Goal: Find specific fact: Find specific fact

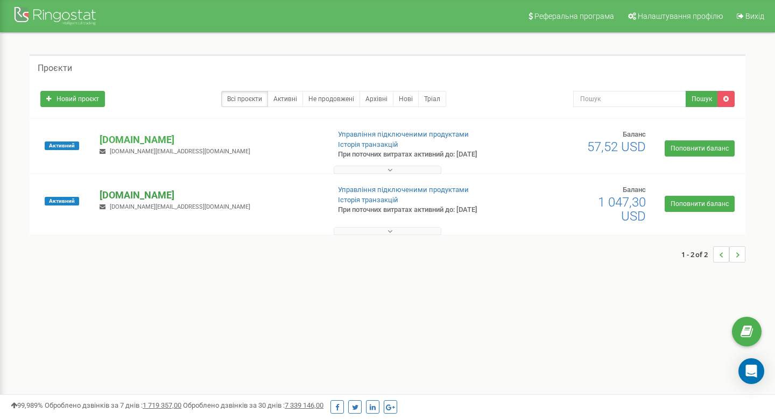
click at [145, 192] on p "[DOMAIN_NAME]" at bounding box center [210, 195] width 221 height 14
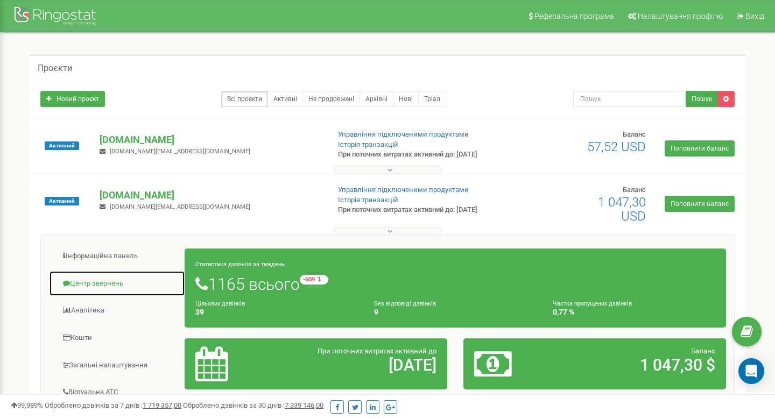
click at [114, 282] on link "Центр звернень" at bounding box center [117, 284] width 136 height 26
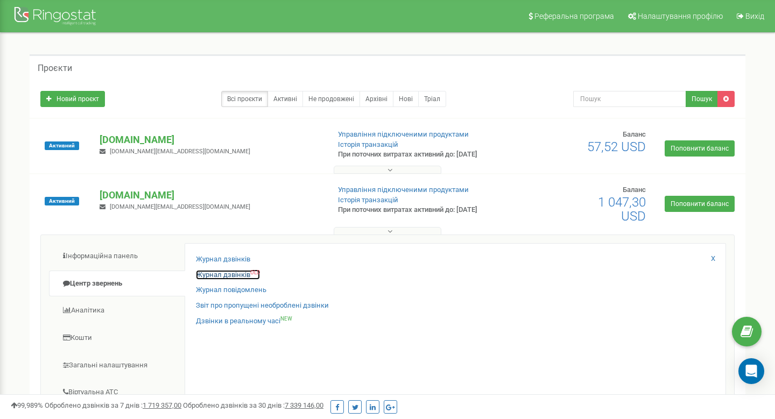
click at [224, 276] on link "Журнал дзвінків OLD" at bounding box center [228, 275] width 64 height 10
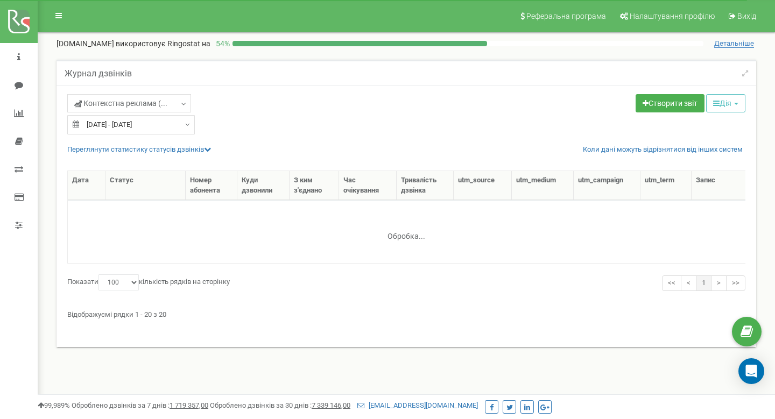
select select "100"
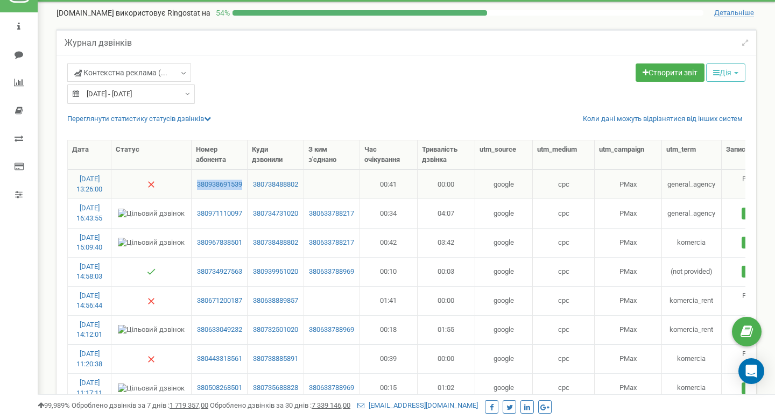
drag, startPoint x: 244, startPoint y: 193, endPoint x: 192, endPoint y: 185, distance: 52.4
click at [192, 185] on td "380938691539" at bounding box center [220, 184] width 56 height 29
copy link "380938691539"
